Goal: Transaction & Acquisition: Purchase product/service

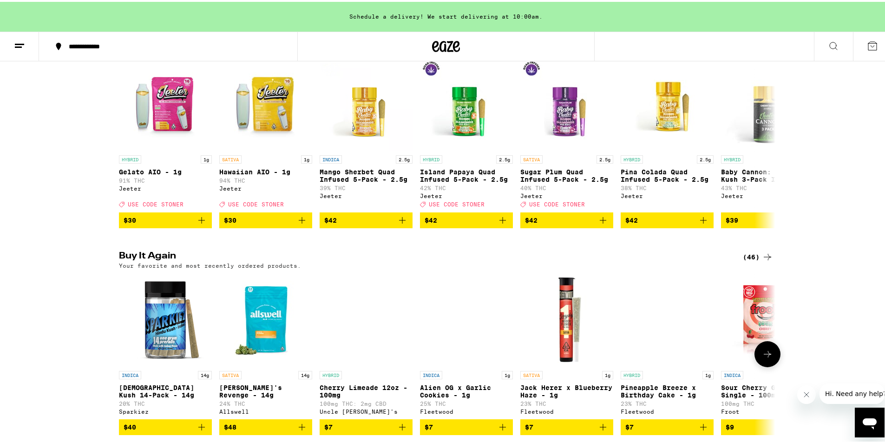
scroll to position [465, 0]
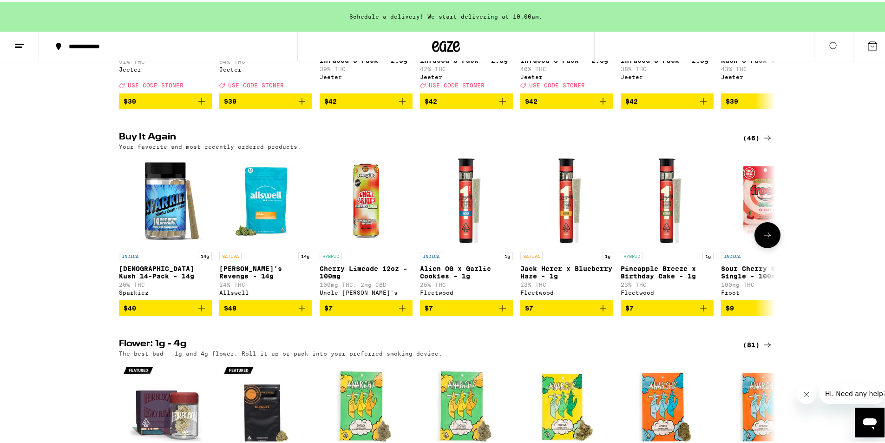
click at [764, 239] on icon at bounding box center [767, 233] width 11 height 11
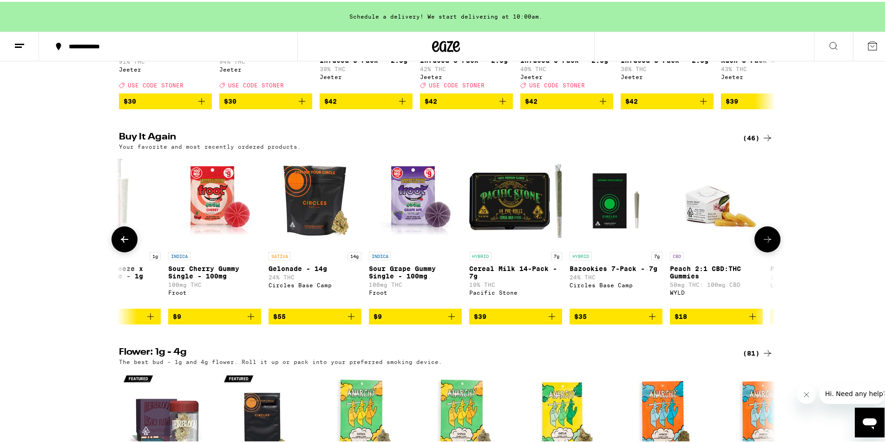
click at [764, 241] on icon at bounding box center [767, 237] width 7 height 7
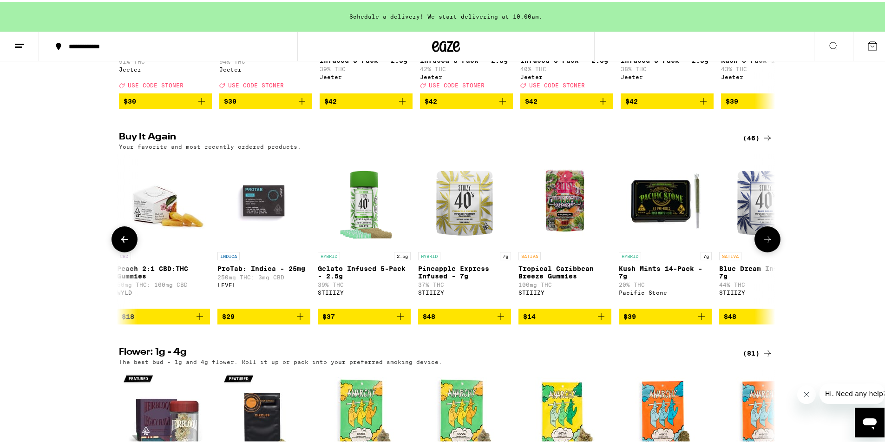
click at [764, 241] on icon at bounding box center [767, 237] width 7 height 7
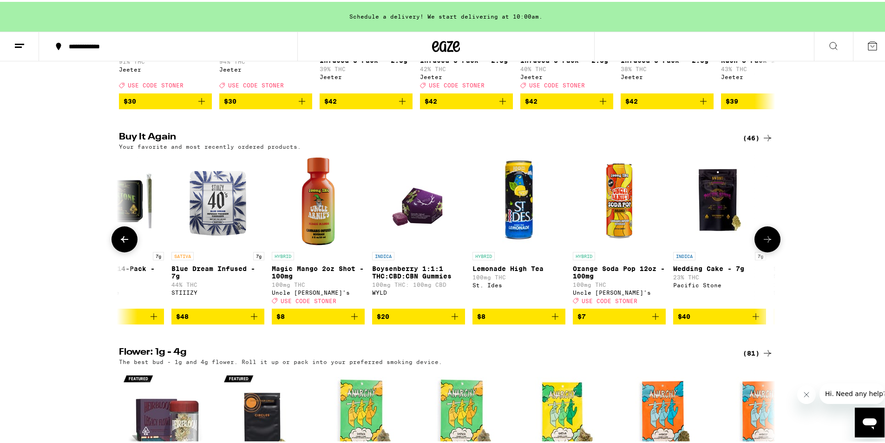
scroll to position [0, 1659]
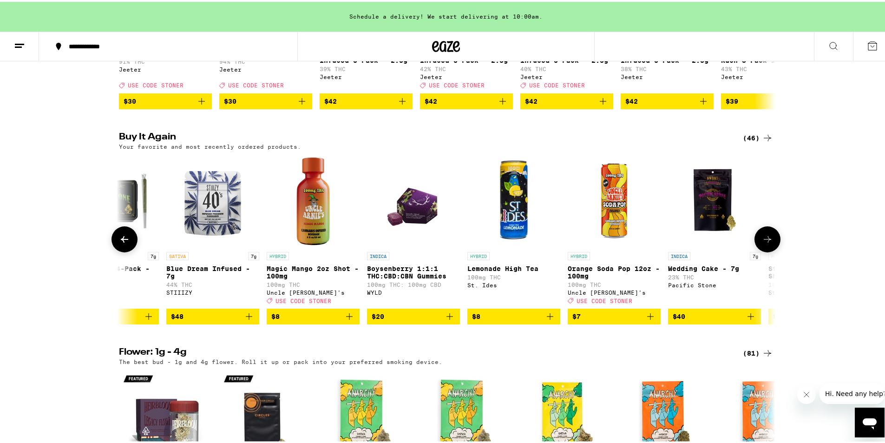
click at [764, 241] on icon at bounding box center [767, 237] width 7 height 7
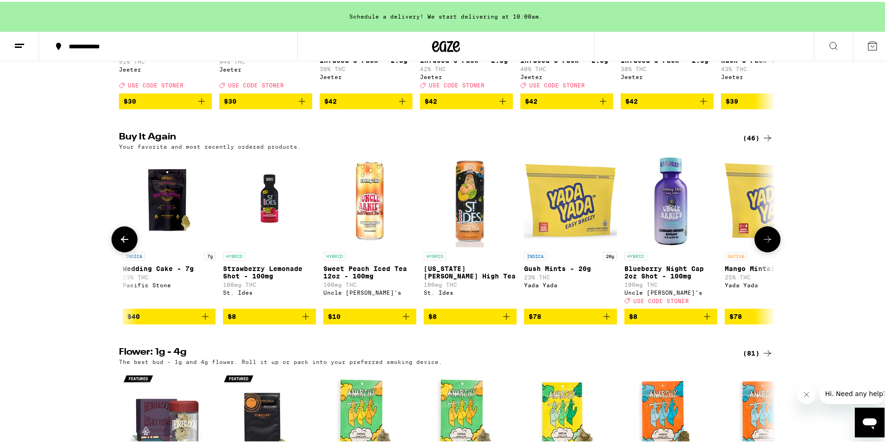
scroll to position [0, 2212]
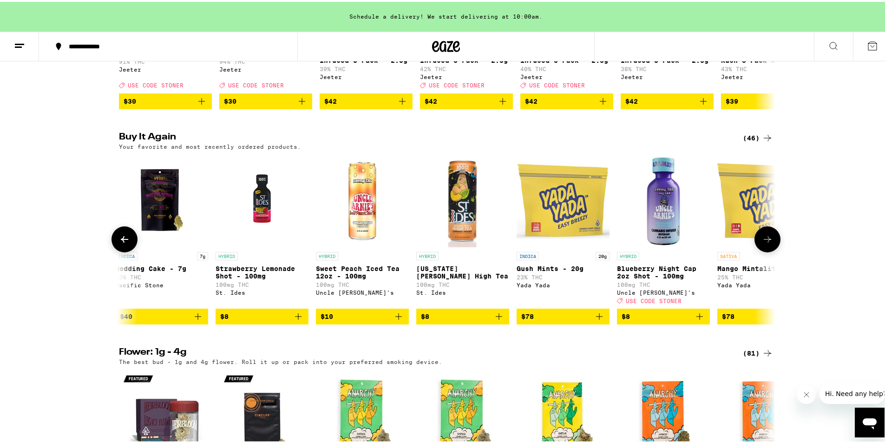
click at [764, 241] on icon at bounding box center [767, 237] width 7 height 7
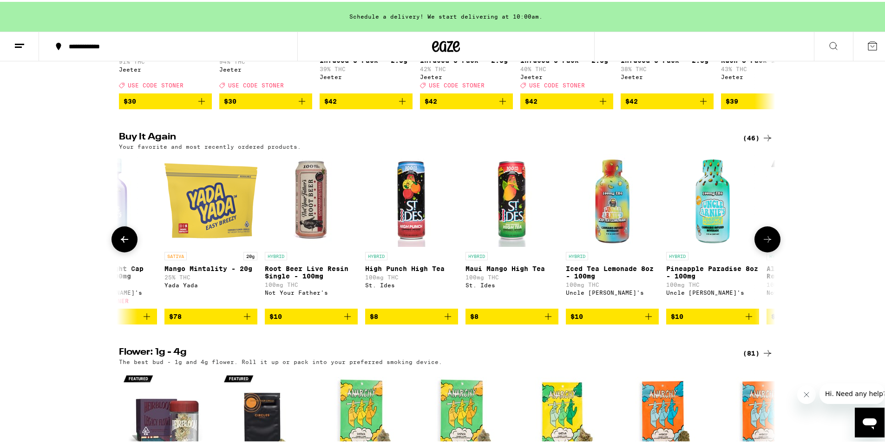
click at [764, 241] on icon at bounding box center [767, 237] width 7 height 7
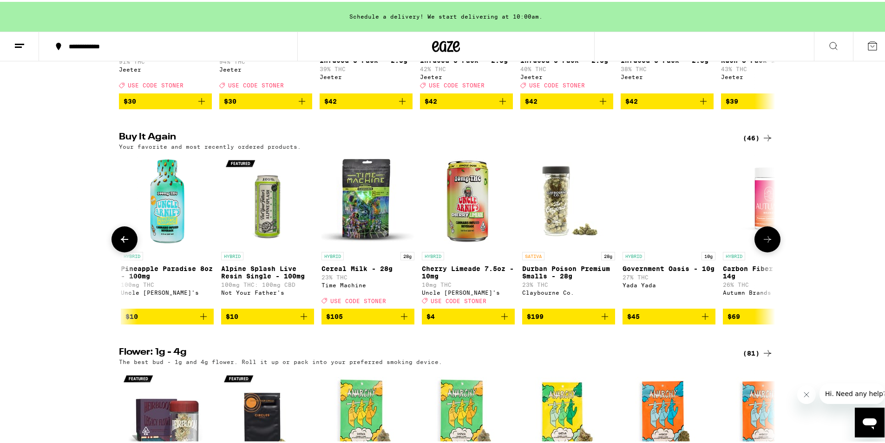
scroll to position [0, 3317]
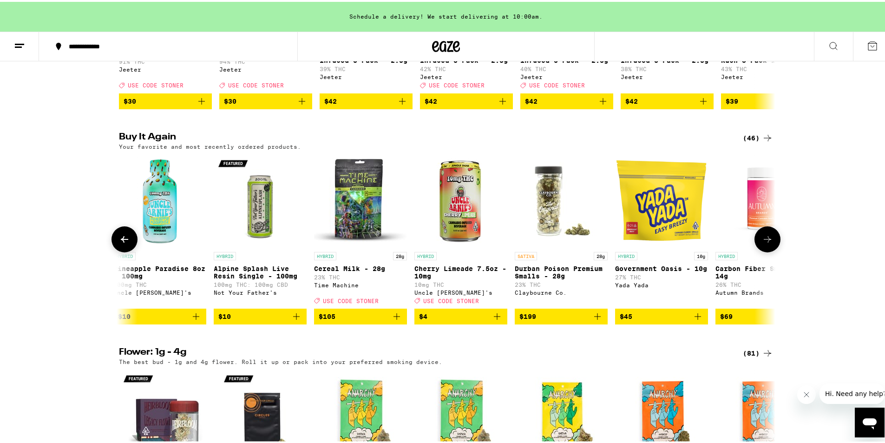
click at [764, 241] on icon at bounding box center [767, 237] width 7 height 7
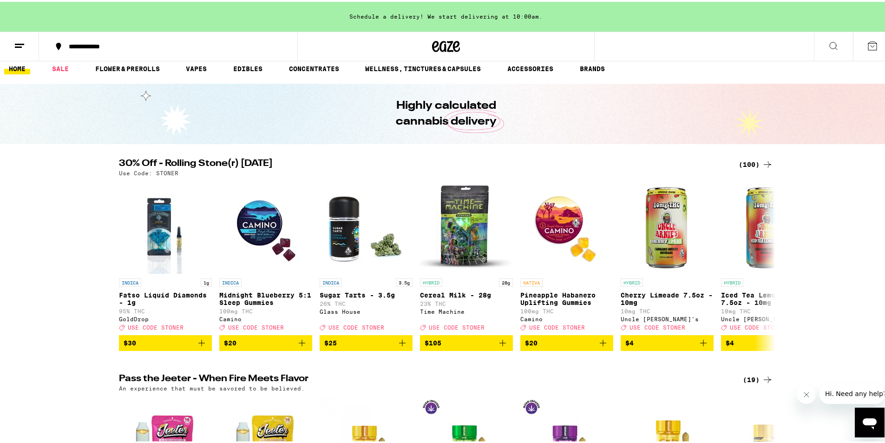
scroll to position [0, 0]
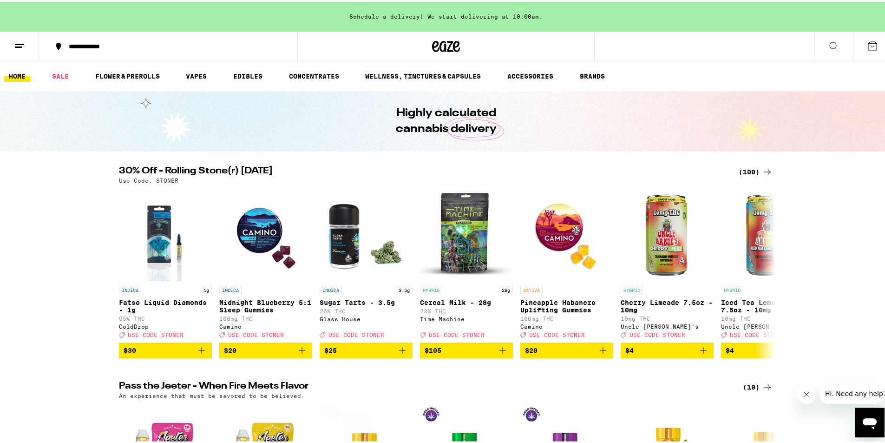
click at [756, 171] on div "(100)" at bounding box center [756, 169] width 34 height 11
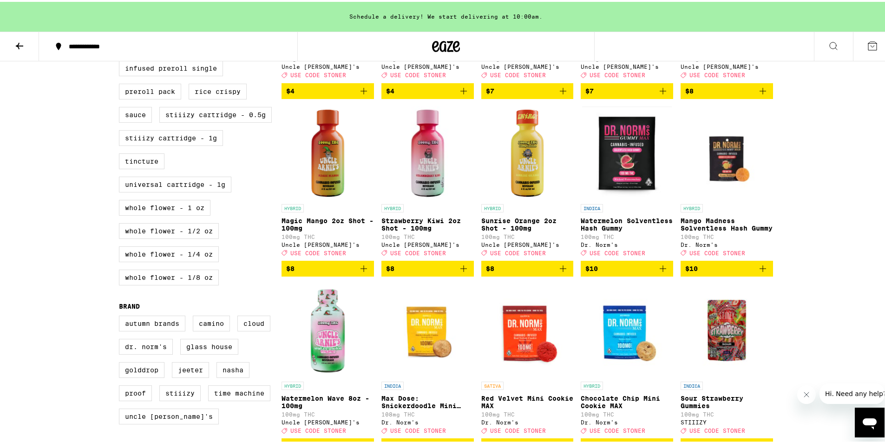
scroll to position [511, 0]
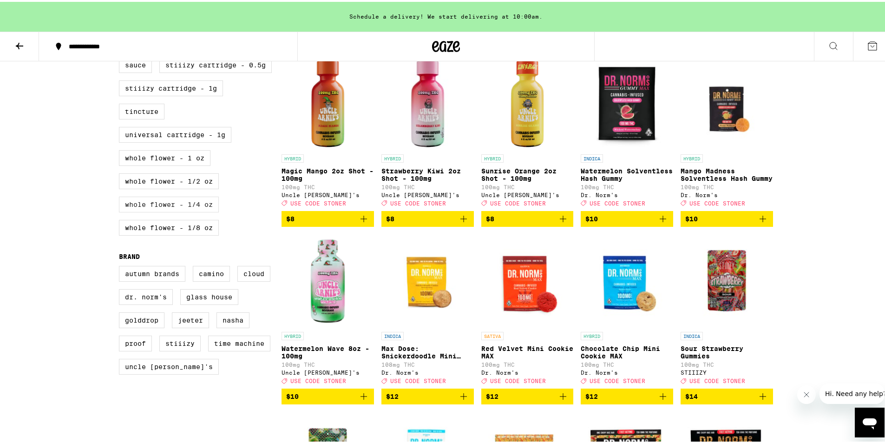
click at [196, 210] on label "Whole Flower - 1/4 oz" at bounding box center [169, 203] width 100 height 16
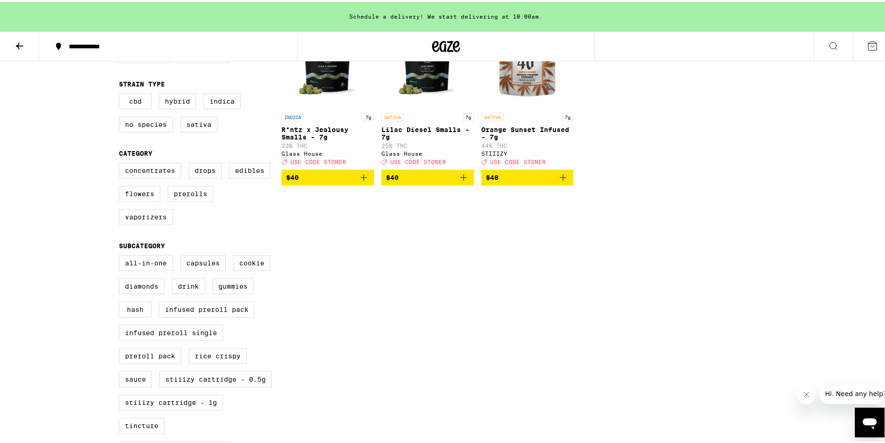
scroll to position [287, 0]
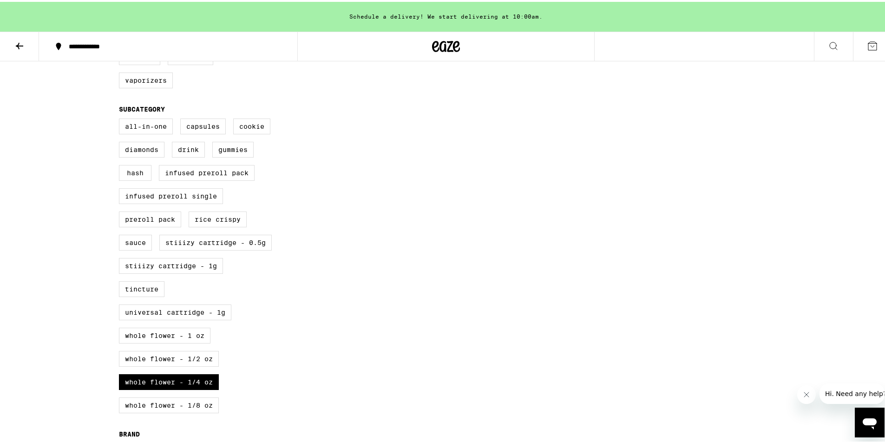
drag, startPoint x: 155, startPoint y: 408, endPoint x: 158, endPoint y: 392, distance: 16.9
click at [155, 388] on label "Whole Flower - 1/4 oz" at bounding box center [169, 380] width 100 height 16
click at [121, 118] on input "Whole Flower - 1/4 oz" at bounding box center [121, 118] width 0 height 0
checkbox input "false"
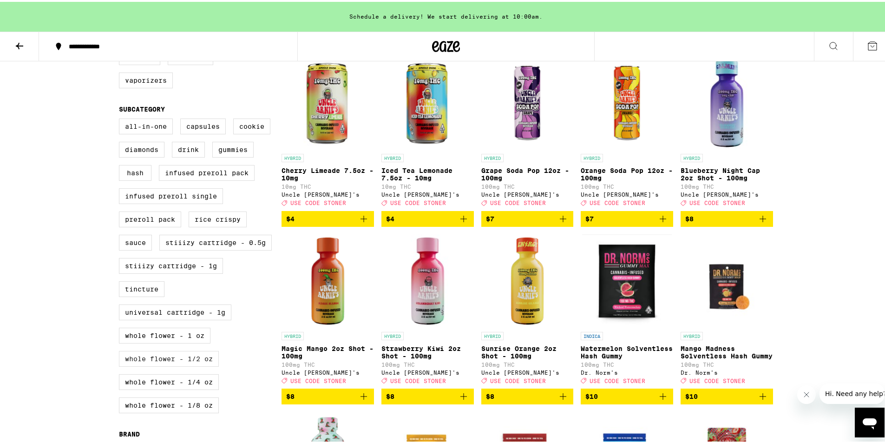
click at [161, 365] on label "Whole Flower - 1/2 oz" at bounding box center [169, 357] width 100 height 16
click at [121, 118] on input "Whole Flower - 1/2 oz" at bounding box center [121, 118] width 0 height 0
checkbox input "true"
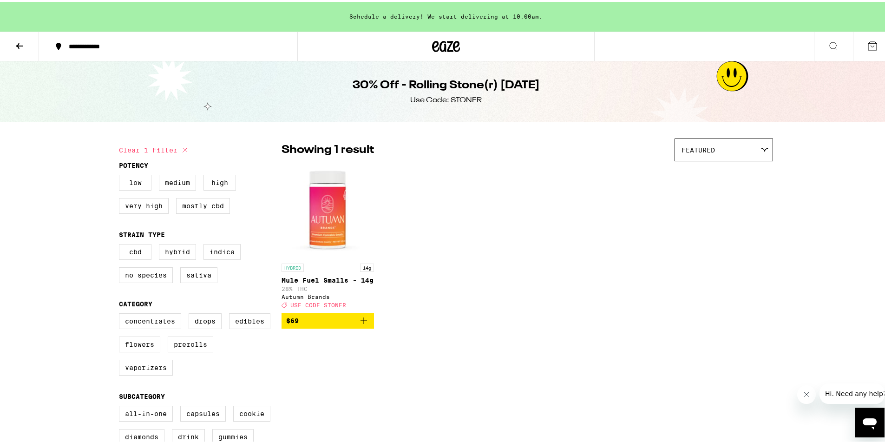
click at [20, 48] on icon at bounding box center [19, 44] width 11 height 11
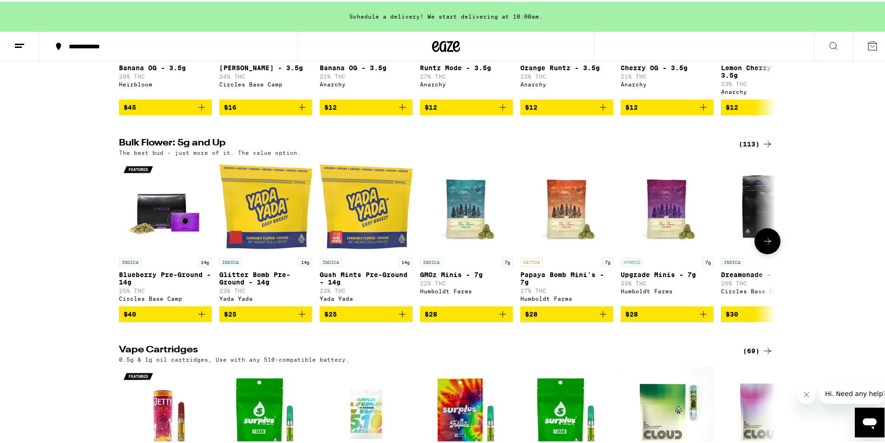
scroll to position [1022, 0]
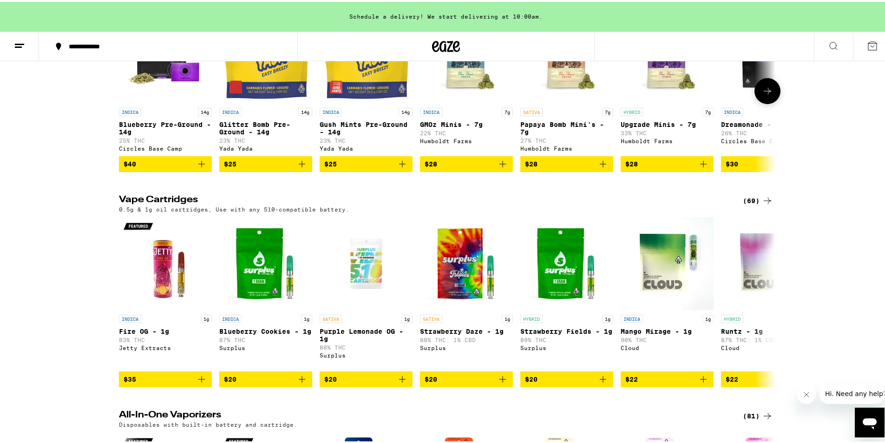
click at [93, 170] on div "Bulk Flower: 5g and Up (113) The best bud - just more of it. The value option. …" at bounding box center [446, 79] width 892 height 184
click at [64, 170] on div "Bulk Flower: 5g and Up (113) The best bud - just more of it. The value option. …" at bounding box center [446, 79] width 892 height 184
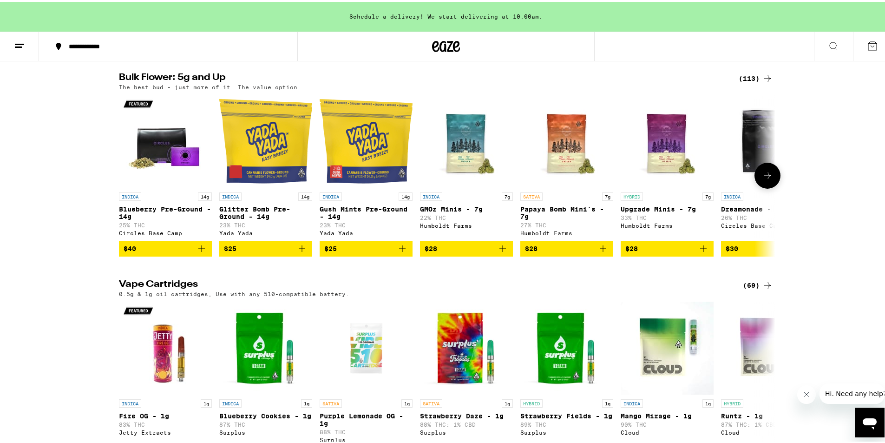
scroll to position [976, 0]
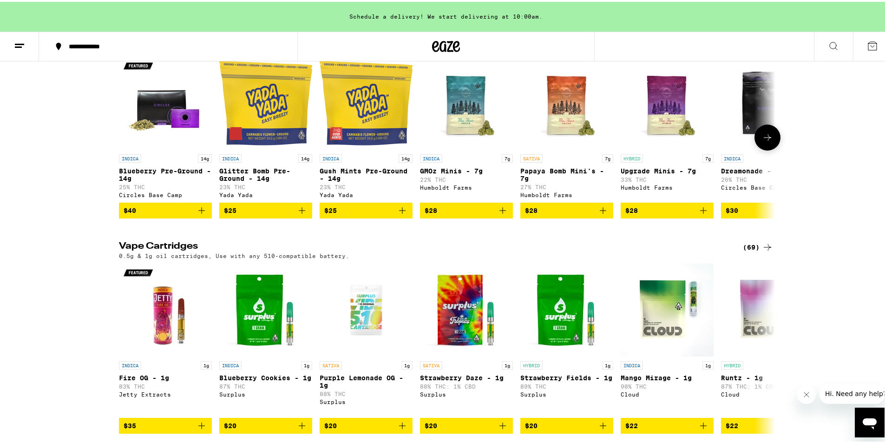
click at [769, 149] on button at bounding box center [768, 136] width 26 height 26
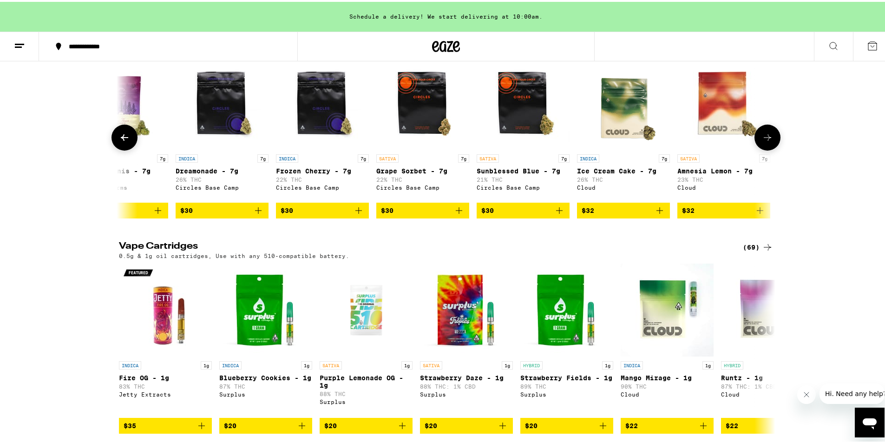
click at [769, 149] on button at bounding box center [768, 136] width 26 height 26
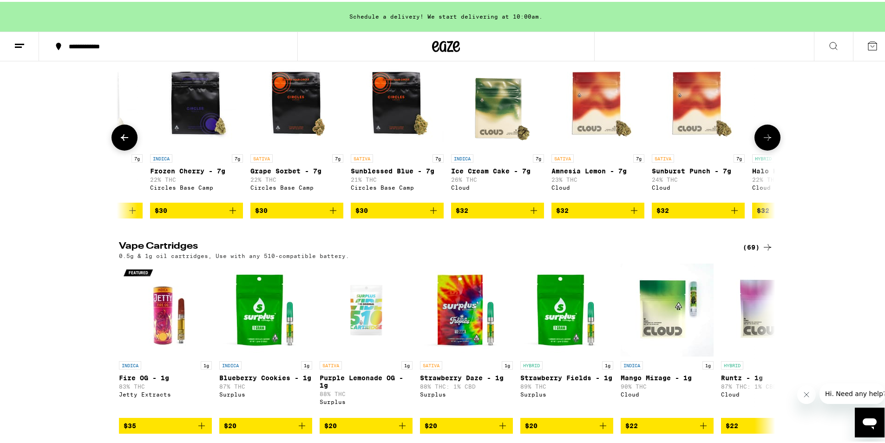
click at [769, 141] on icon at bounding box center [767, 135] width 11 height 11
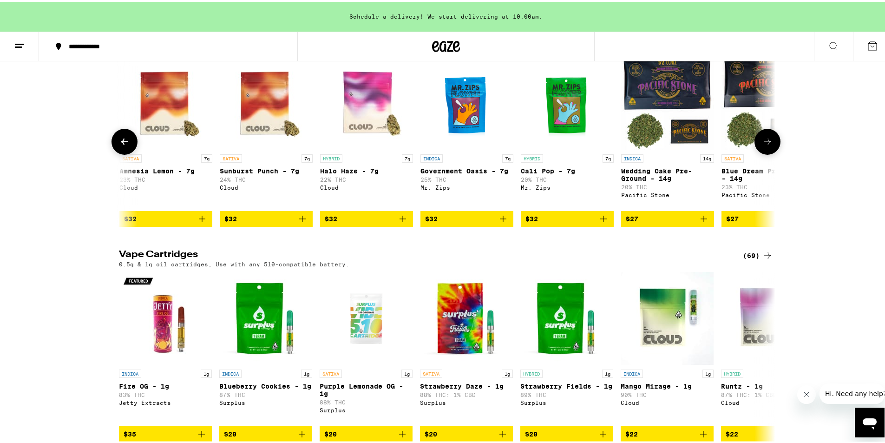
click at [769, 145] on icon at bounding box center [767, 139] width 11 height 11
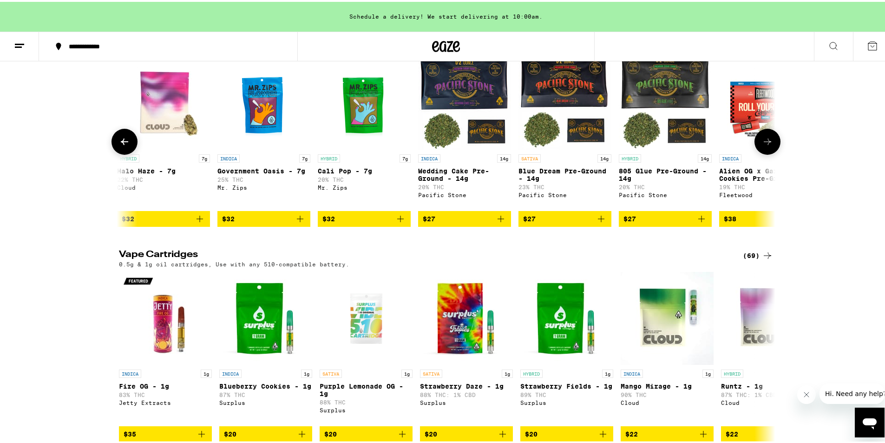
click at [769, 145] on icon at bounding box center [767, 139] width 11 height 11
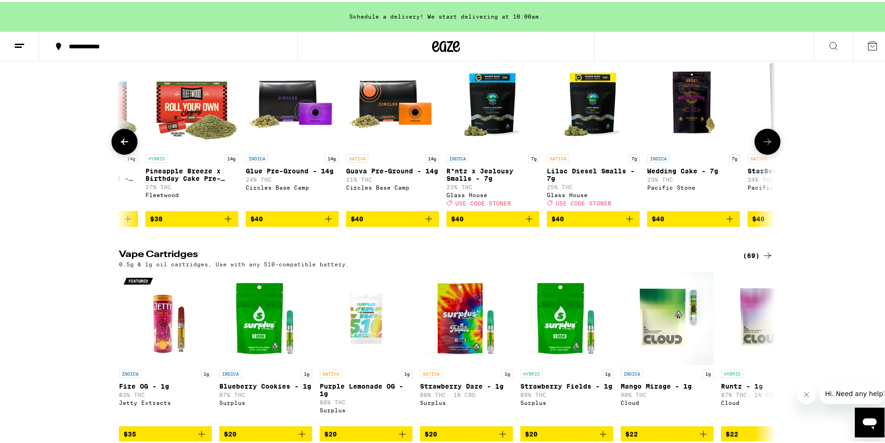
click at [769, 145] on icon at bounding box center [767, 139] width 11 height 11
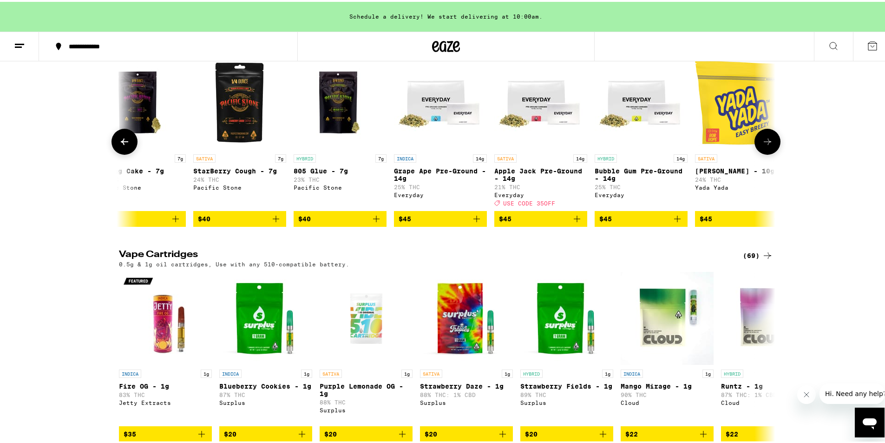
click at [115, 153] on button at bounding box center [125, 140] width 26 height 26
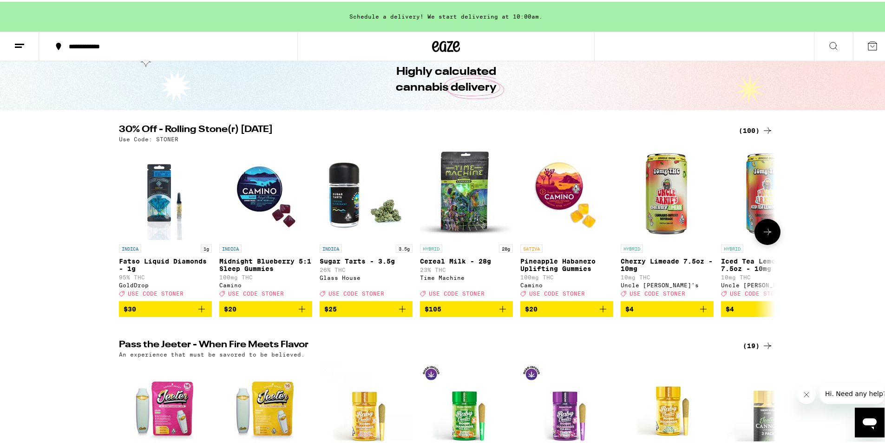
scroll to position [0, 0]
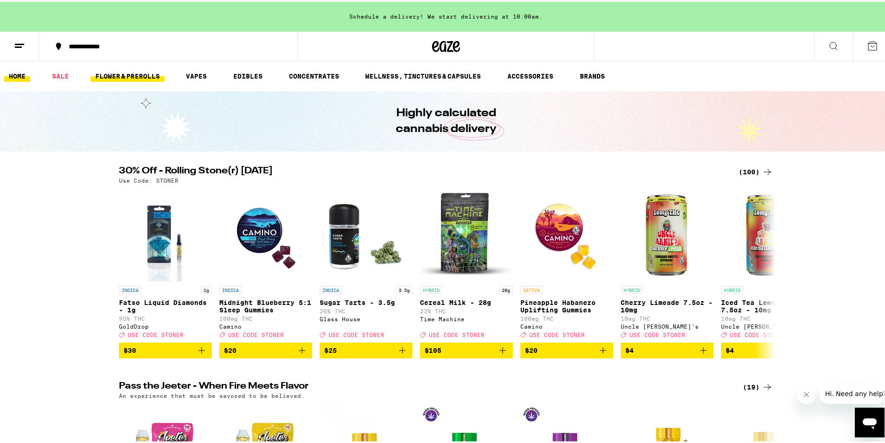
click at [135, 70] on link "FLOWER & PREROLLS" at bounding box center [128, 74] width 74 height 11
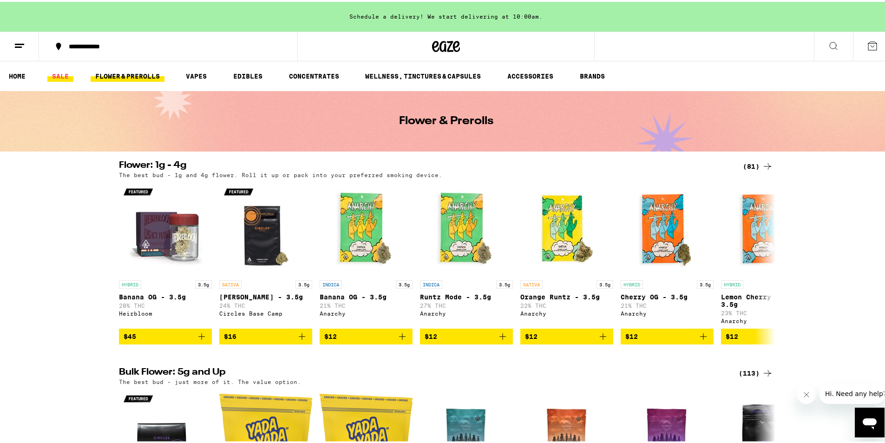
click at [53, 78] on link "SALE" at bounding box center [60, 74] width 26 height 11
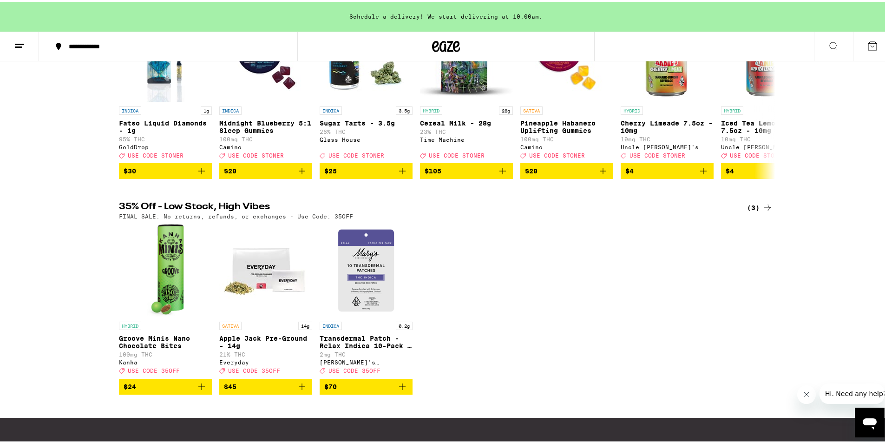
scroll to position [46, 0]
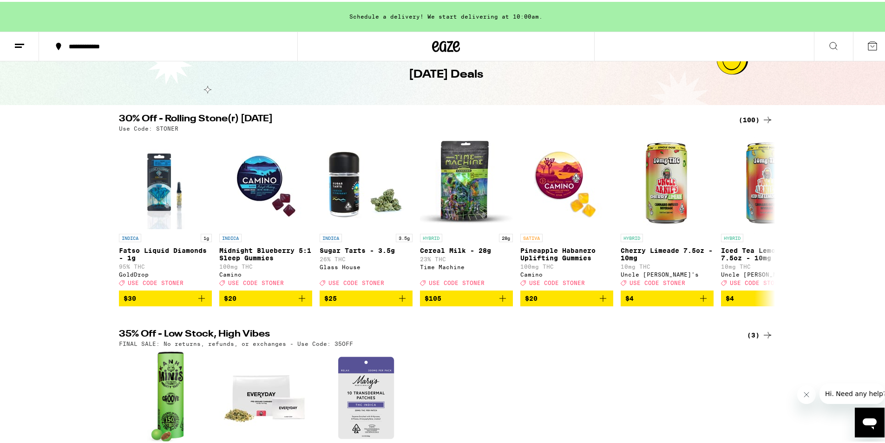
click at [765, 119] on icon at bounding box center [767, 117] width 11 height 11
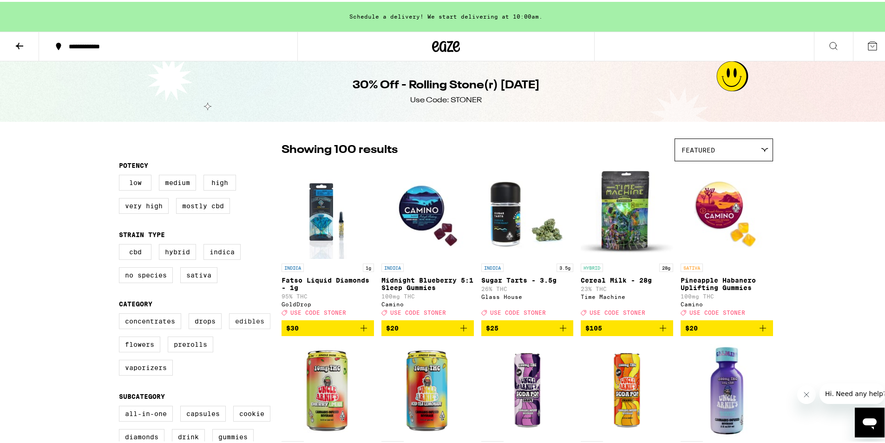
click at [241, 325] on label "Edibles" at bounding box center [249, 319] width 41 height 16
click at [121, 313] on input "Edibles" at bounding box center [121, 313] width 0 height 0
checkbox input "true"
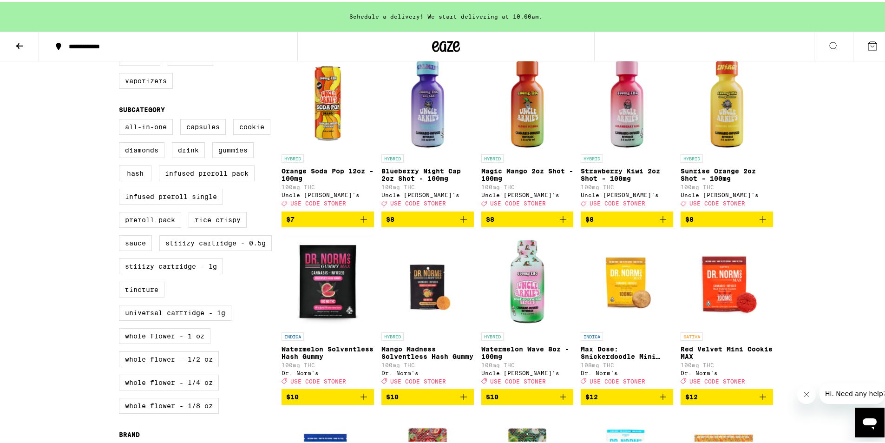
scroll to position [12, 0]
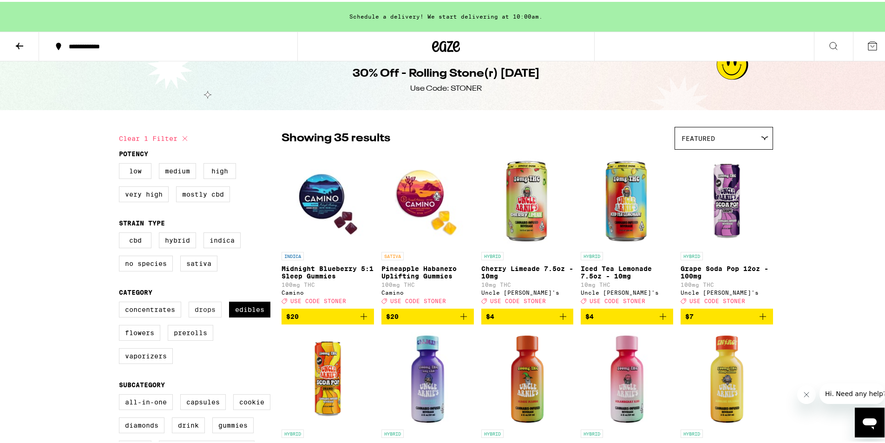
click at [204, 315] on label "Drops" at bounding box center [205, 308] width 33 height 16
click at [121, 302] on input "Drops" at bounding box center [121, 301] width 0 height 0
click at [236, 323] on div "Concentrates Drops Edibles Flowers Prerolls Vaporizers" at bounding box center [200, 335] width 163 height 70
click at [197, 312] on label "Drops" at bounding box center [205, 308] width 33 height 16
click at [121, 302] on input "Drops" at bounding box center [121, 301] width 0 height 0
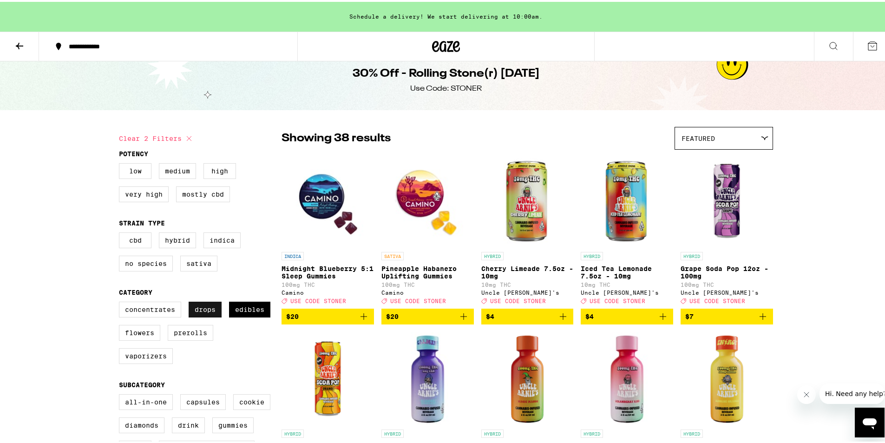
checkbox input "false"
click at [244, 315] on label "Edibles" at bounding box center [249, 308] width 41 height 16
click at [121, 302] on input "Edibles" at bounding box center [121, 301] width 0 height 0
checkbox input "false"
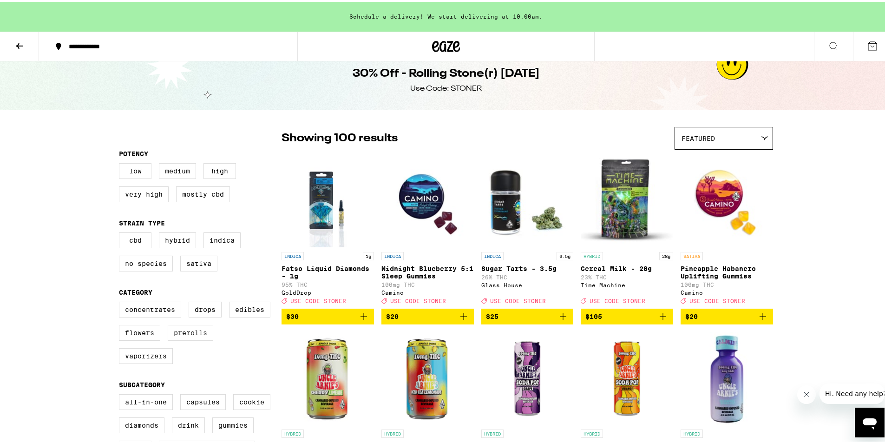
click at [191, 336] on label "Prerolls" at bounding box center [191, 331] width 46 height 16
click at [121, 302] on input "Prerolls" at bounding box center [121, 301] width 0 height 0
checkbox input "true"
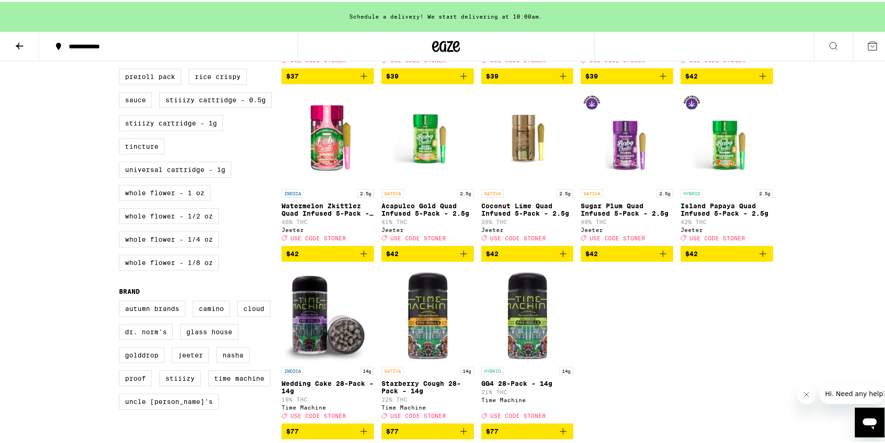
scroll to position [523, 0]
